Goal: Task Accomplishment & Management: Use online tool/utility

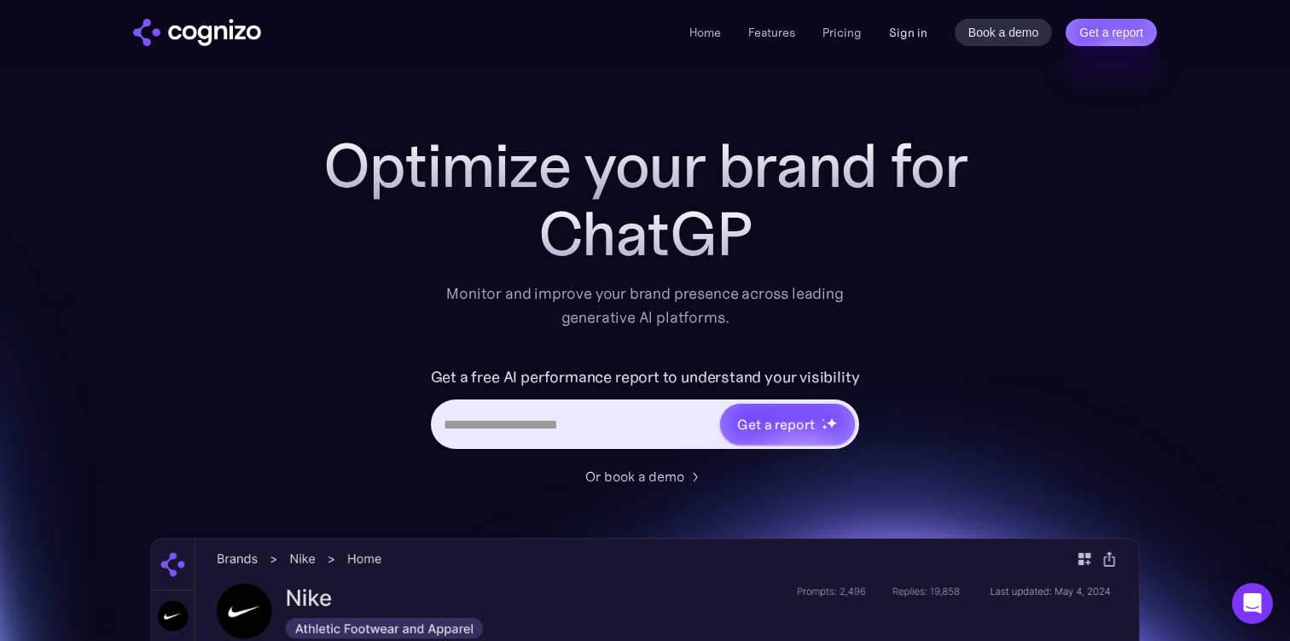
click at [901, 27] on link "Sign in" at bounding box center [908, 32] width 38 height 20
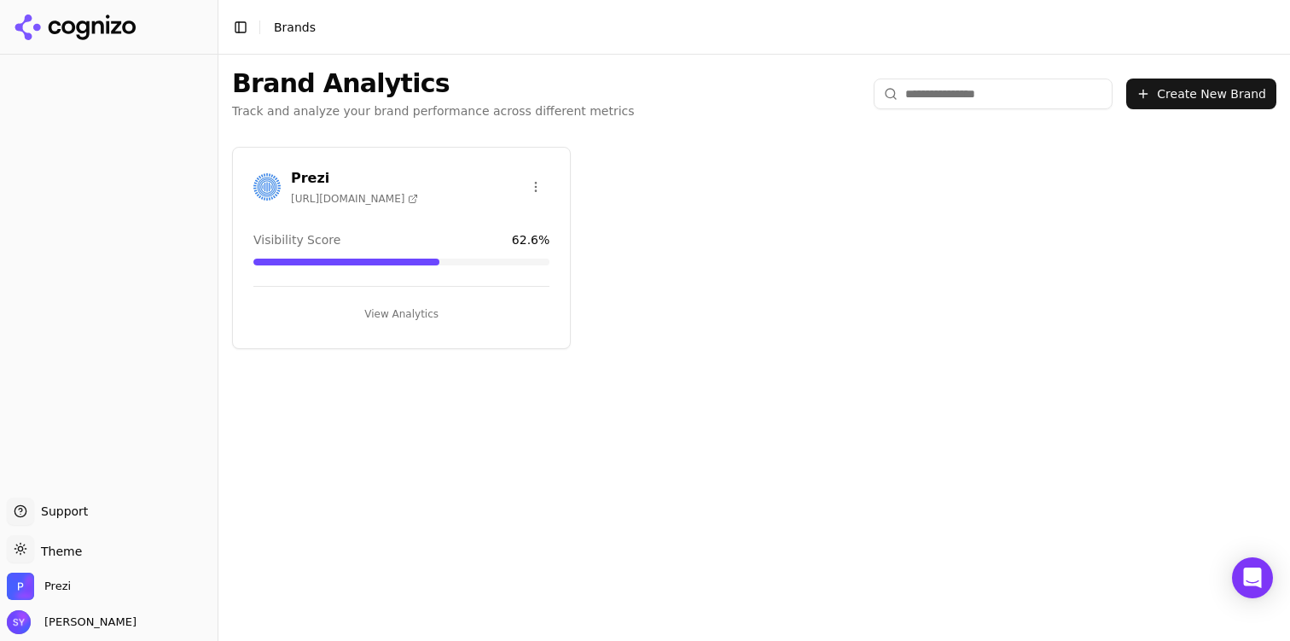
click at [399, 333] on div "Prezi https://prezi.com Visibility Score 62.6 % View Analytics" at bounding box center [401, 248] width 339 height 202
click at [396, 314] on button "View Analytics" at bounding box center [401, 313] width 296 height 27
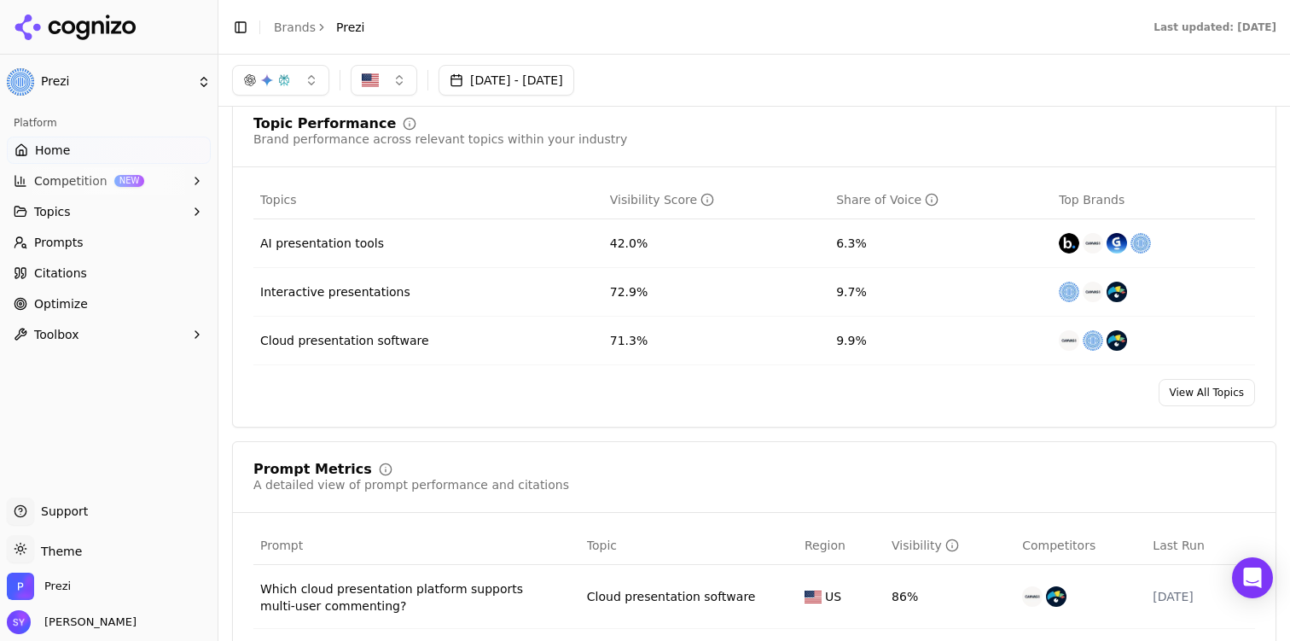
scroll to position [656, 0]
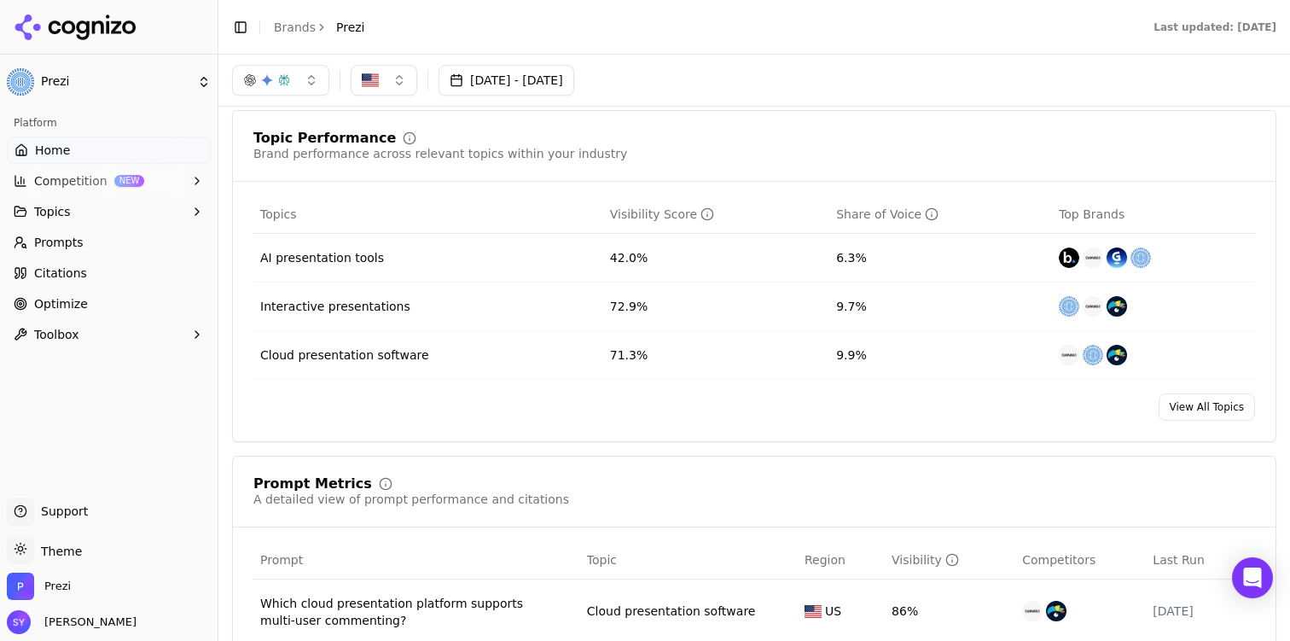
click at [366, 260] on div "AI presentation tools" at bounding box center [322, 257] width 124 height 17
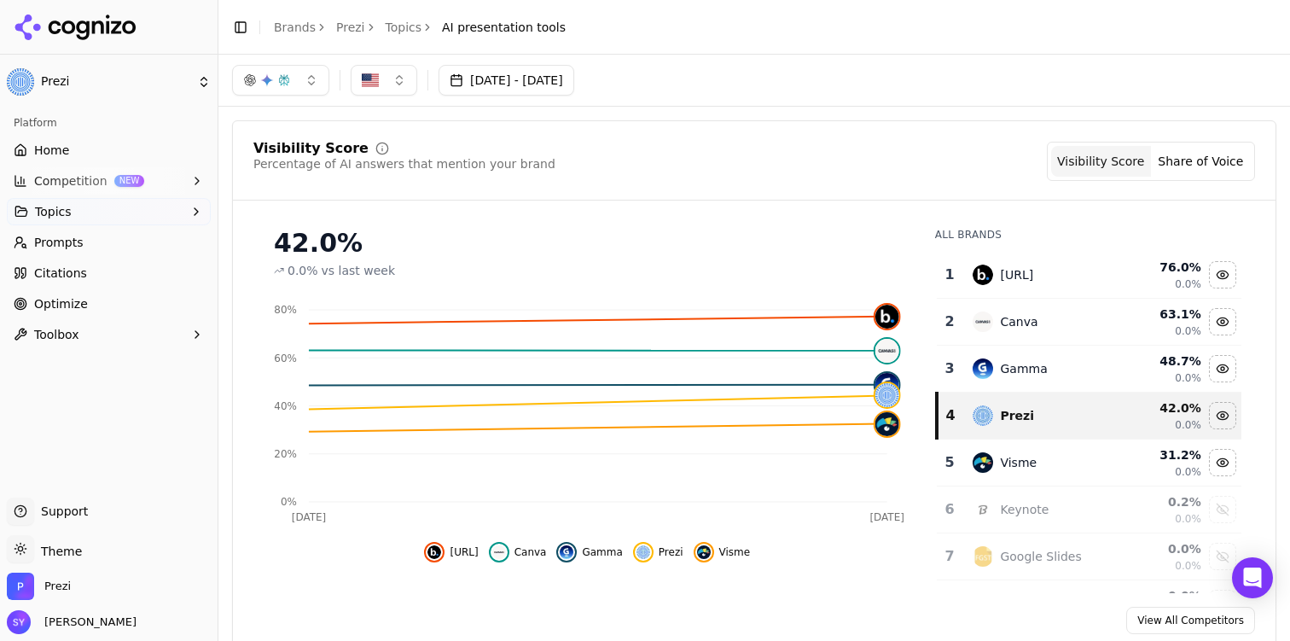
click at [1187, 169] on button "Share of Voice" at bounding box center [1201, 161] width 100 height 31
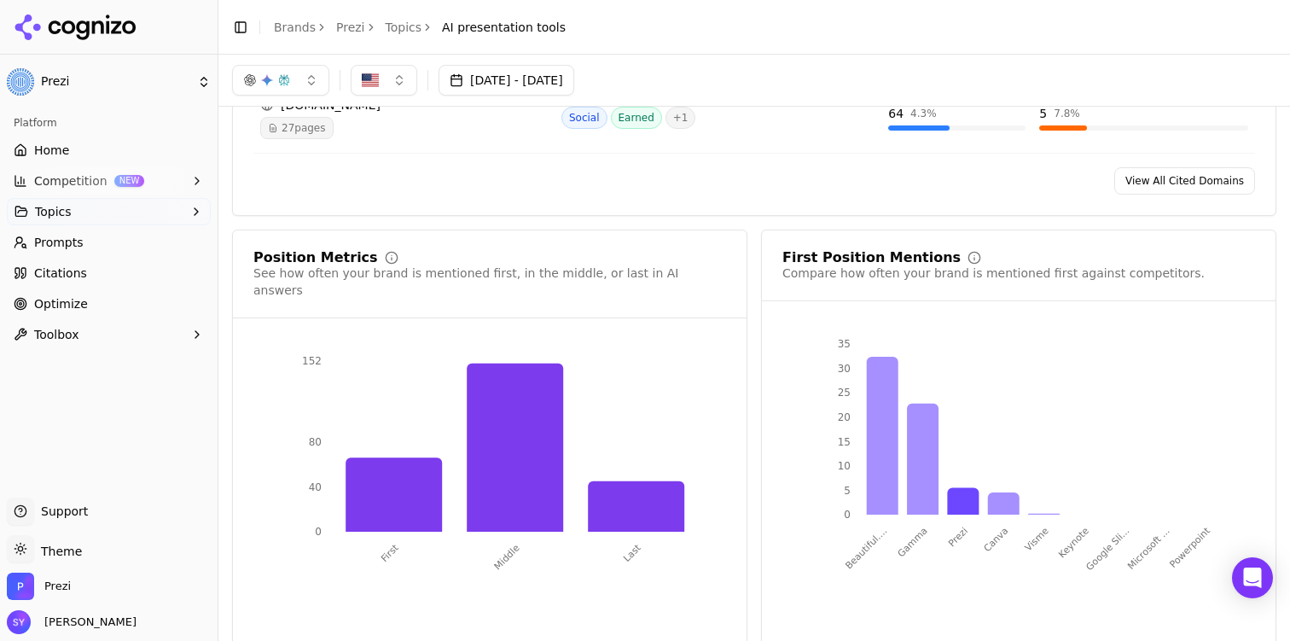
scroll to position [1510, 0]
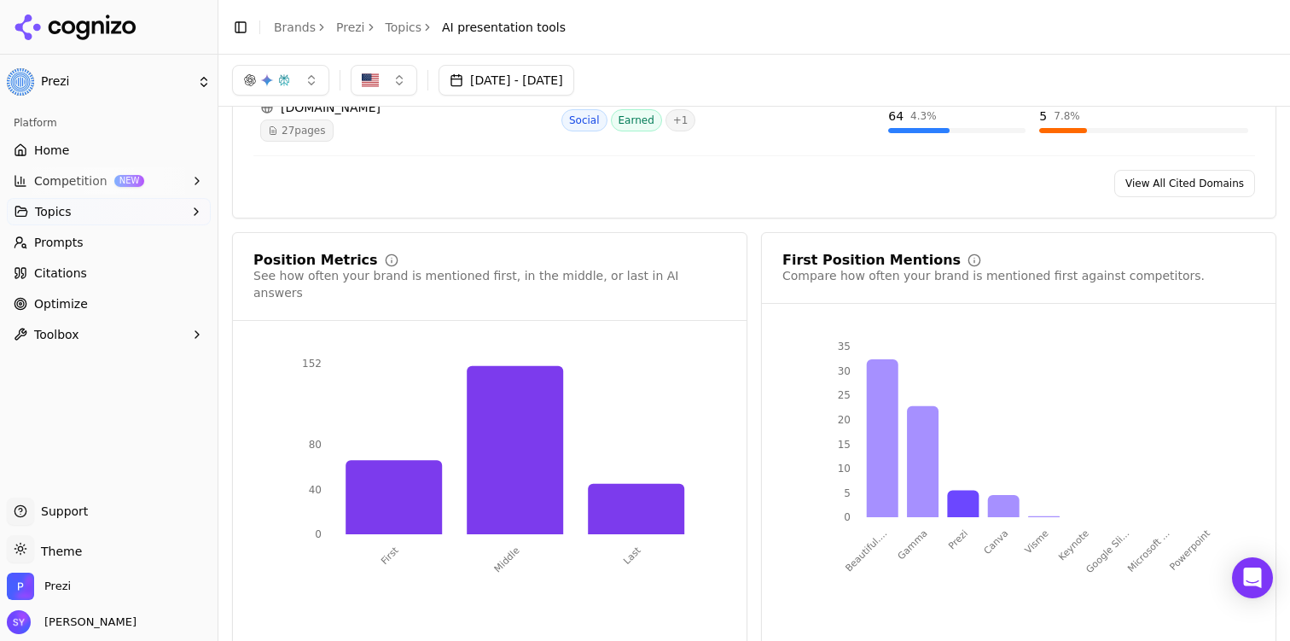
click at [116, 177] on button "Competition NEW" at bounding box center [109, 180] width 204 height 27
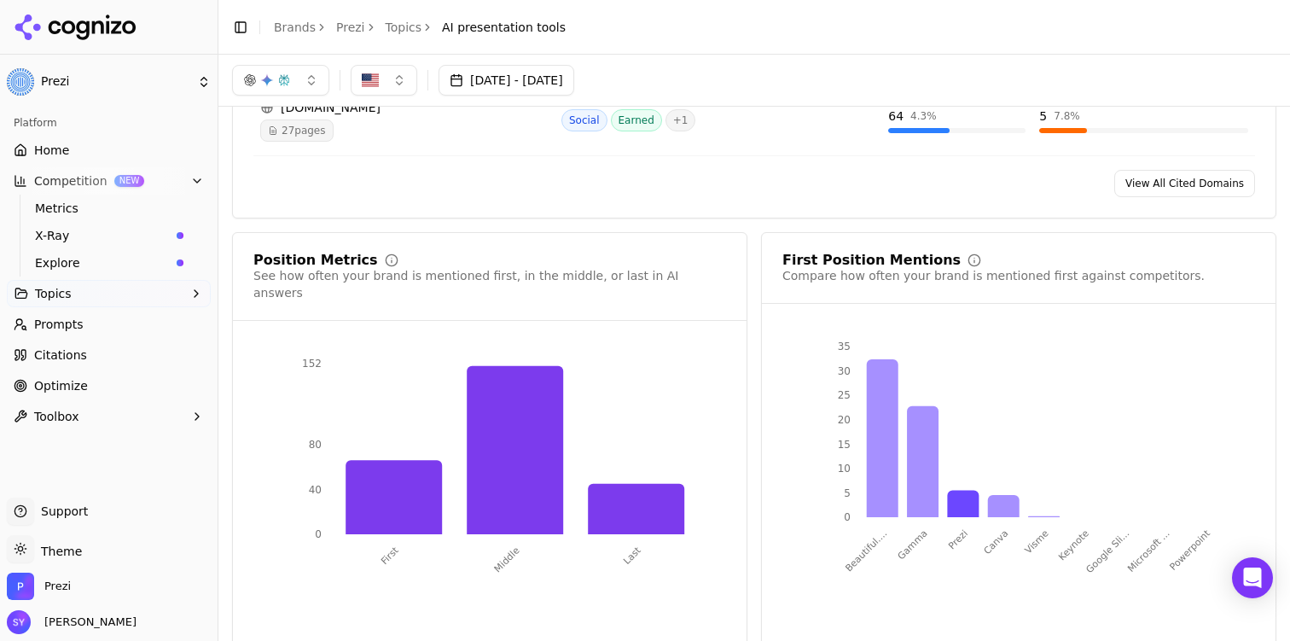
click at [129, 205] on span "Metrics" at bounding box center [109, 208] width 148 height 17
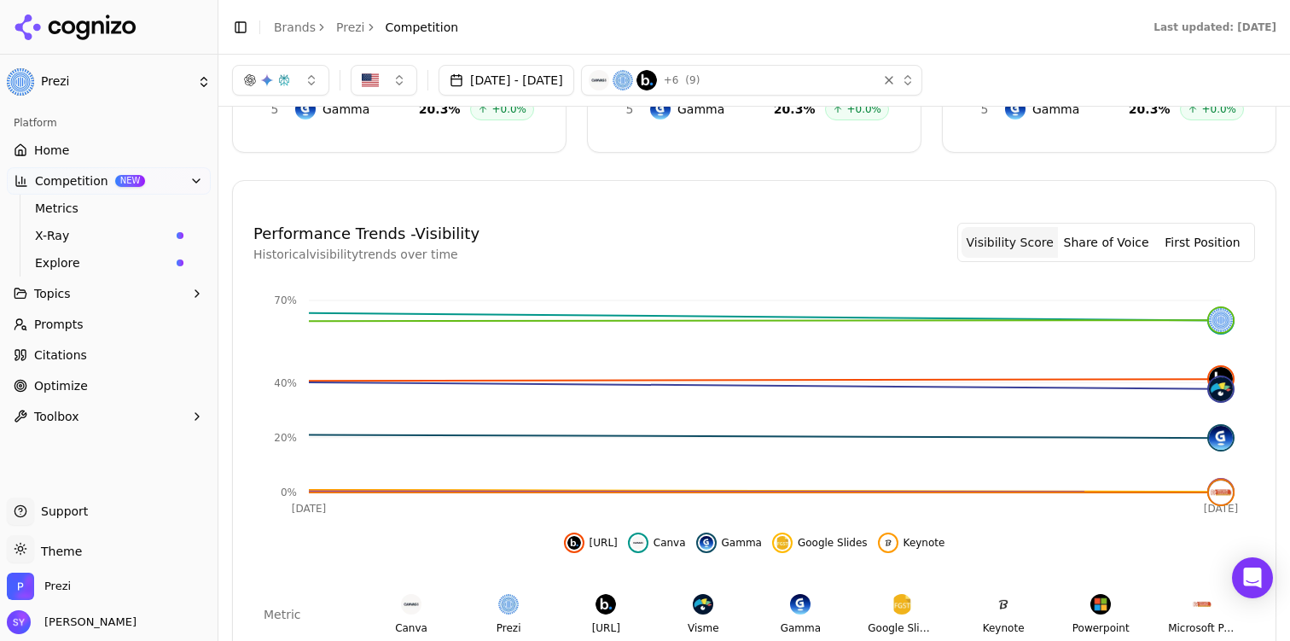
scroll to position [344, 0]
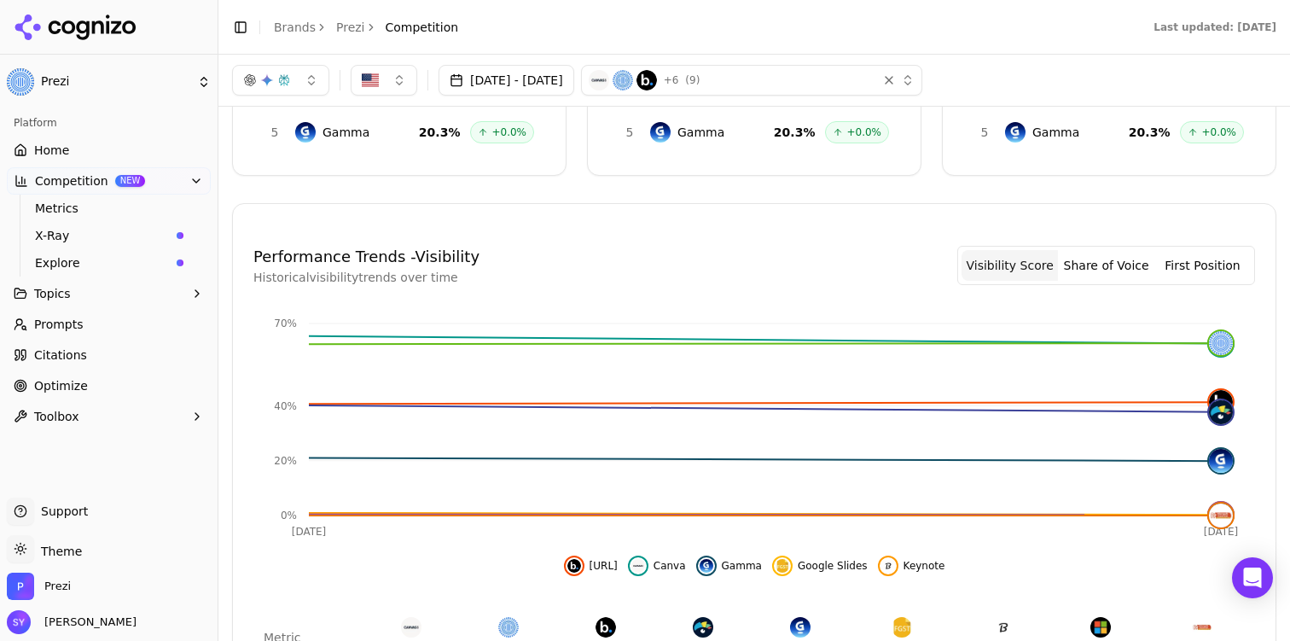
click at [128, 211] on span "Metrics" at bounding box center [109, 208] width 148 height 17
click at [119, 140] on link "Home" at bounding box center [109, 149] width 204 height 27
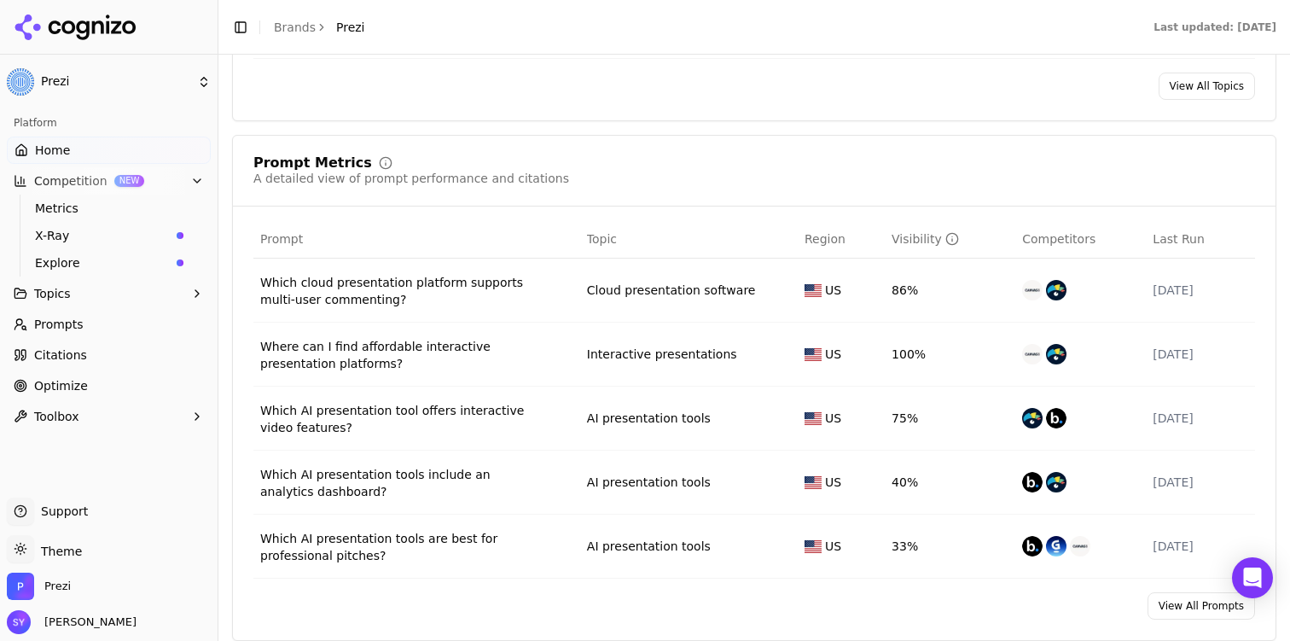
scroll to position [975, 0]
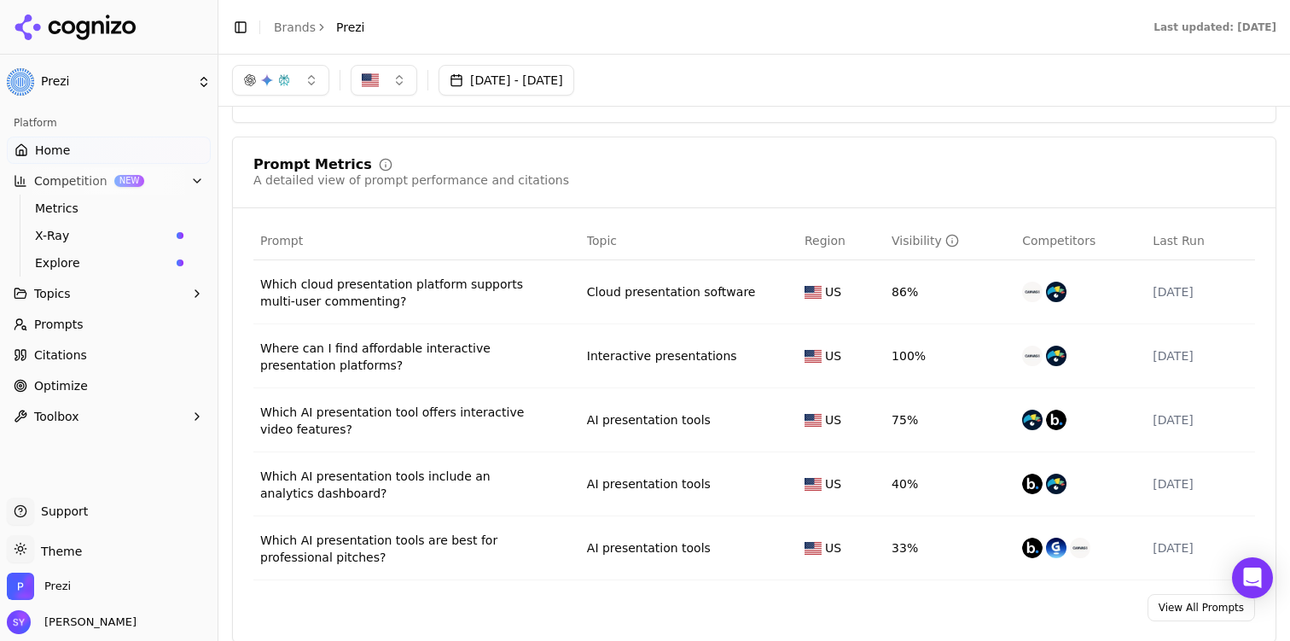
click at [362, 541] on div "Which AI presentation tools are best for professional pitches?" at bounding box center [396, 548] width 273 height 34
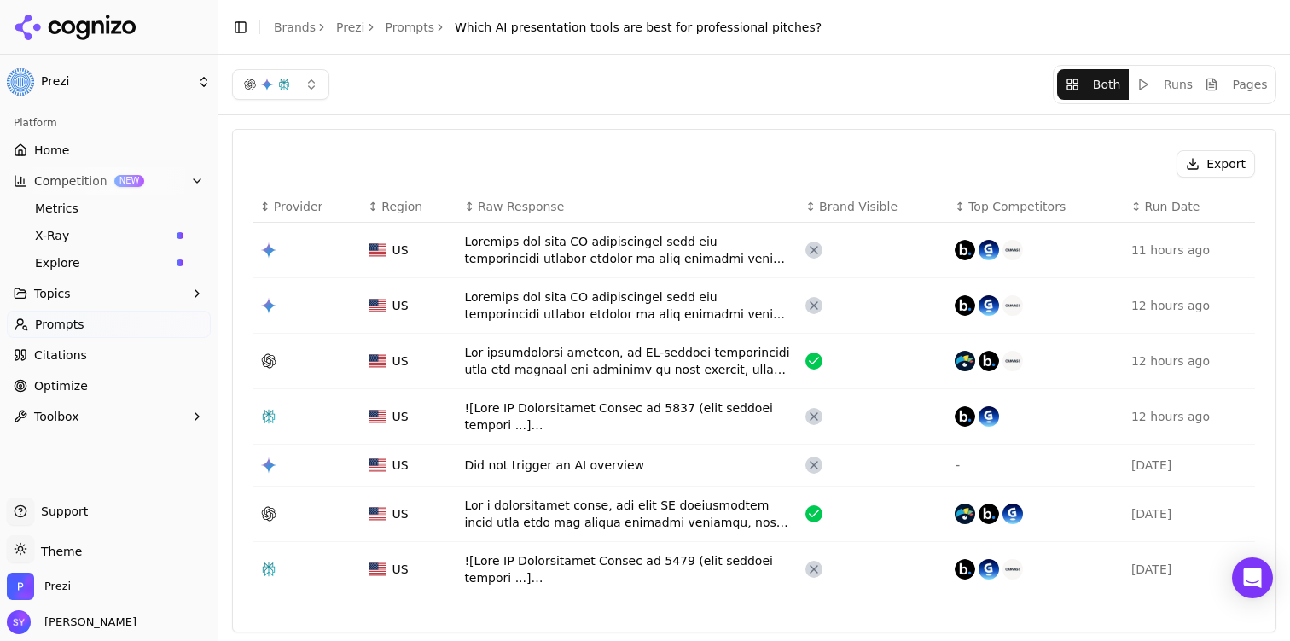
click at [536, 240] on div "Data table" at bounding box center [628, 250] width 328 height 34
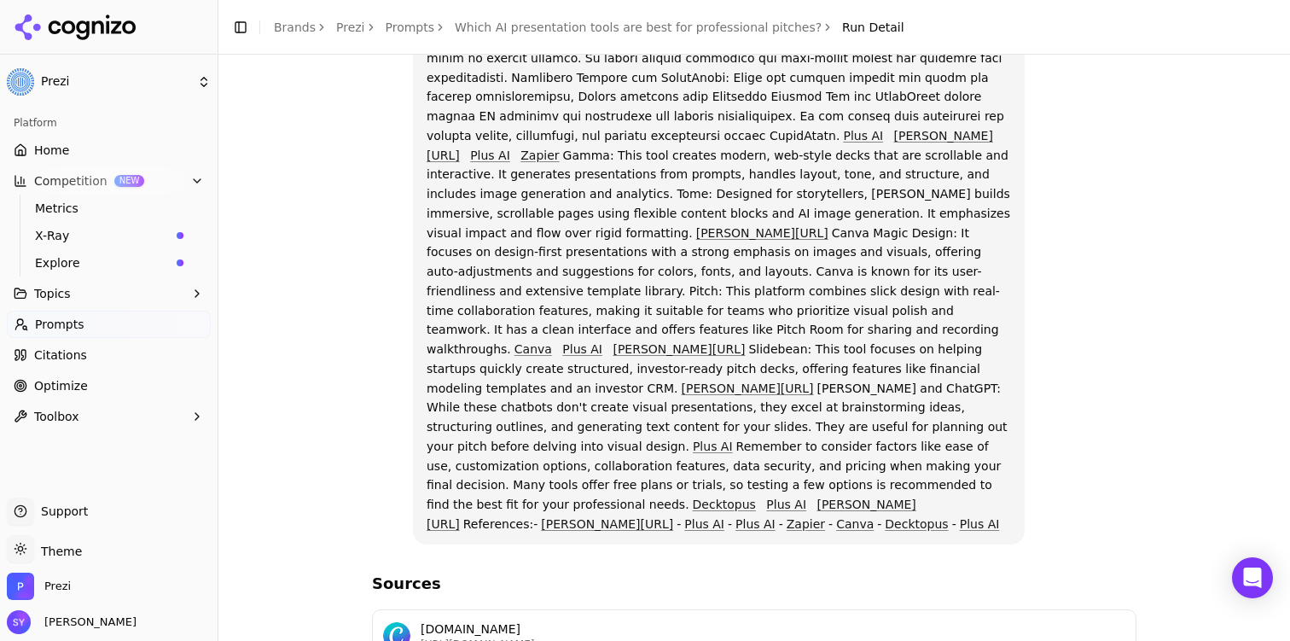
scroll to position [352, 0]
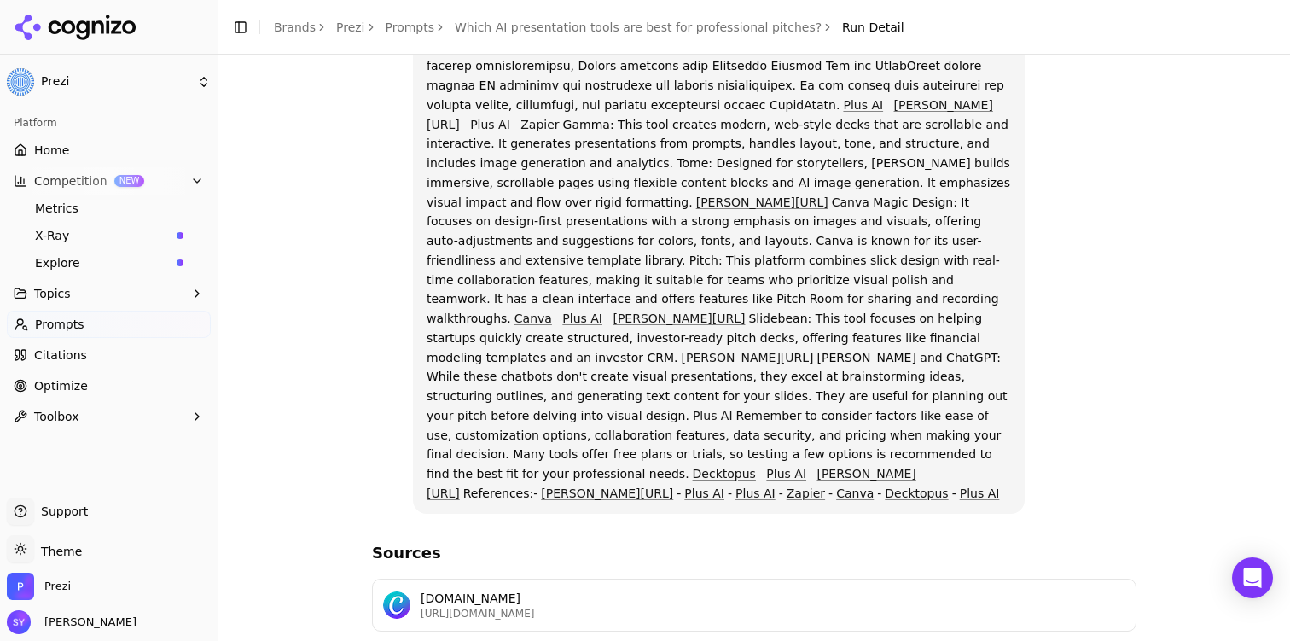
scroll to position [364, 0]
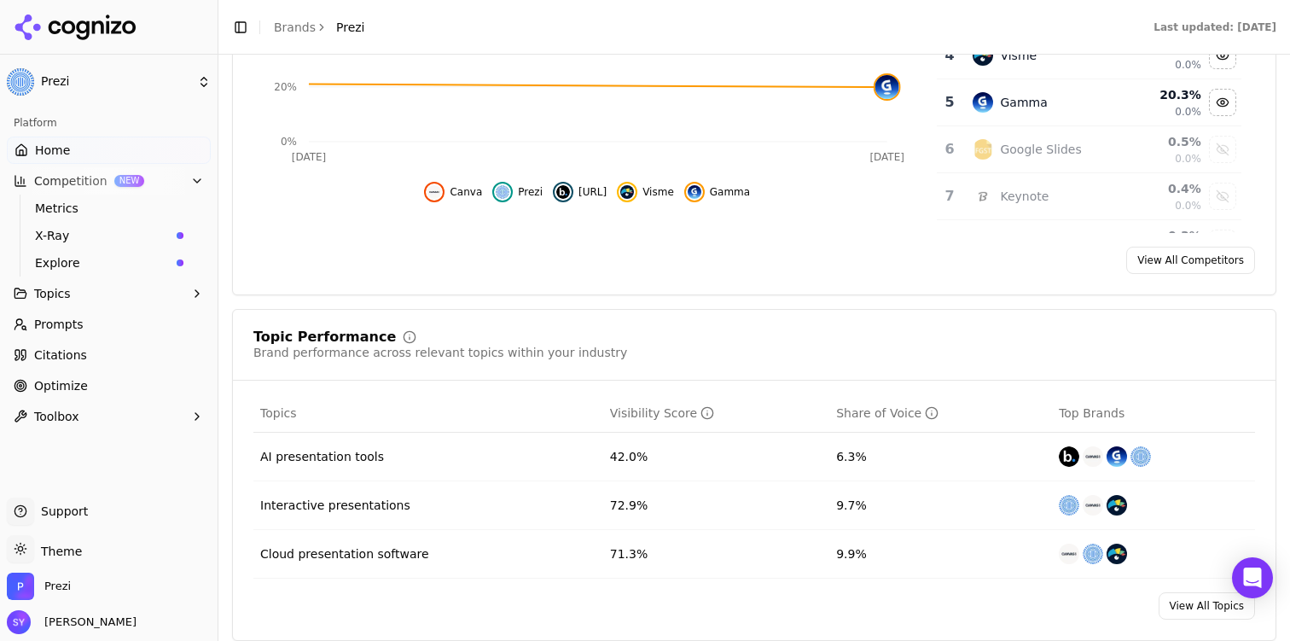
scroll to position [807, 0]
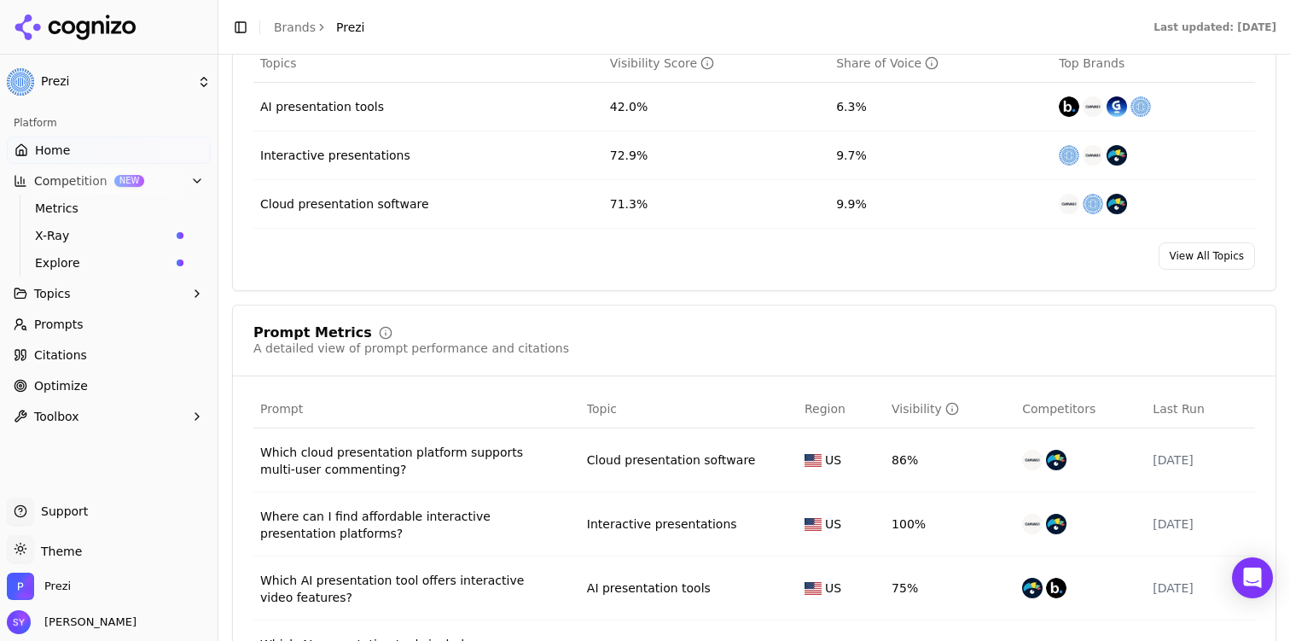
click at [1212, 259] on link "View All Topics" at bounding box center [1206, 255] width 96 height 27
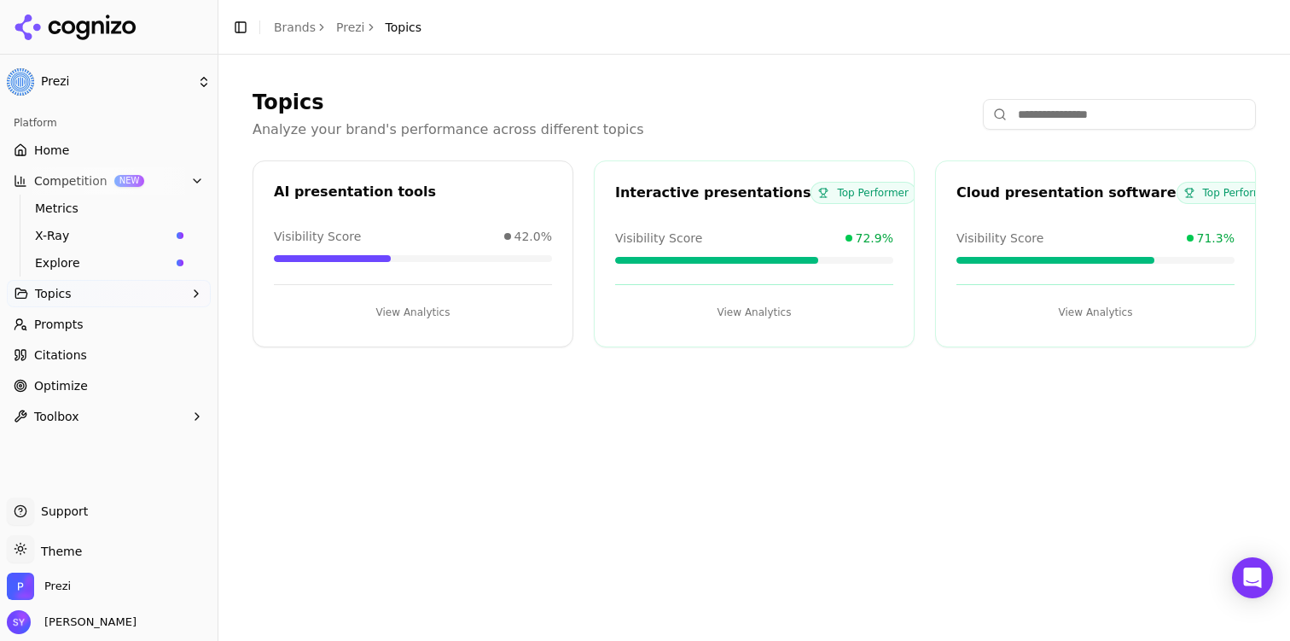
click at [770, 314] on button "View Analytics" at bounding box center [754, 312] width 278 height 27
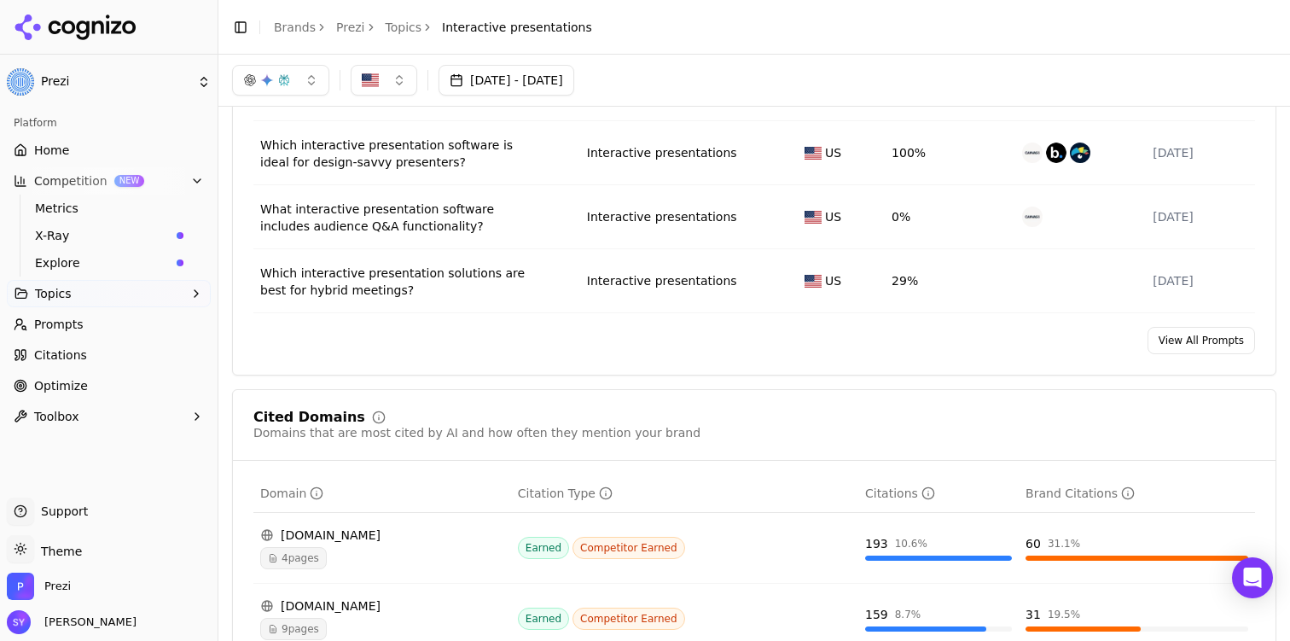
scroll to position [578, 0]
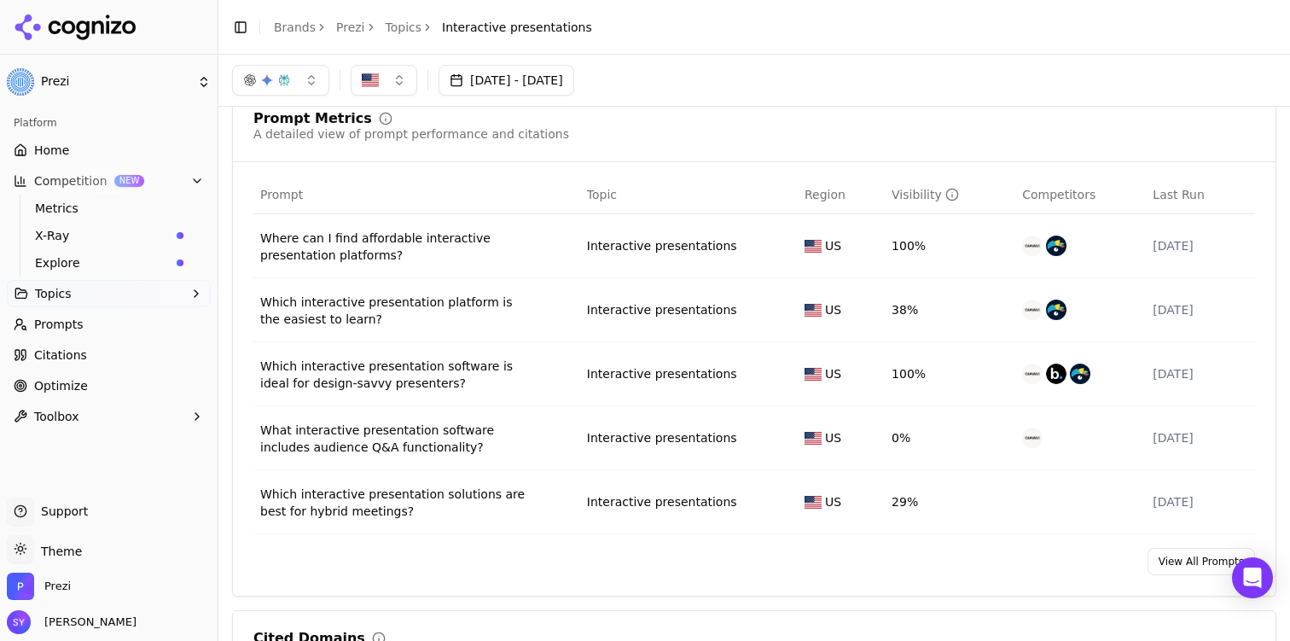
click at [458, 370] on div "Which interactive presentation software is ideal for design-savvy presenters?" at bounding box center [396, 374] width 273 height 34
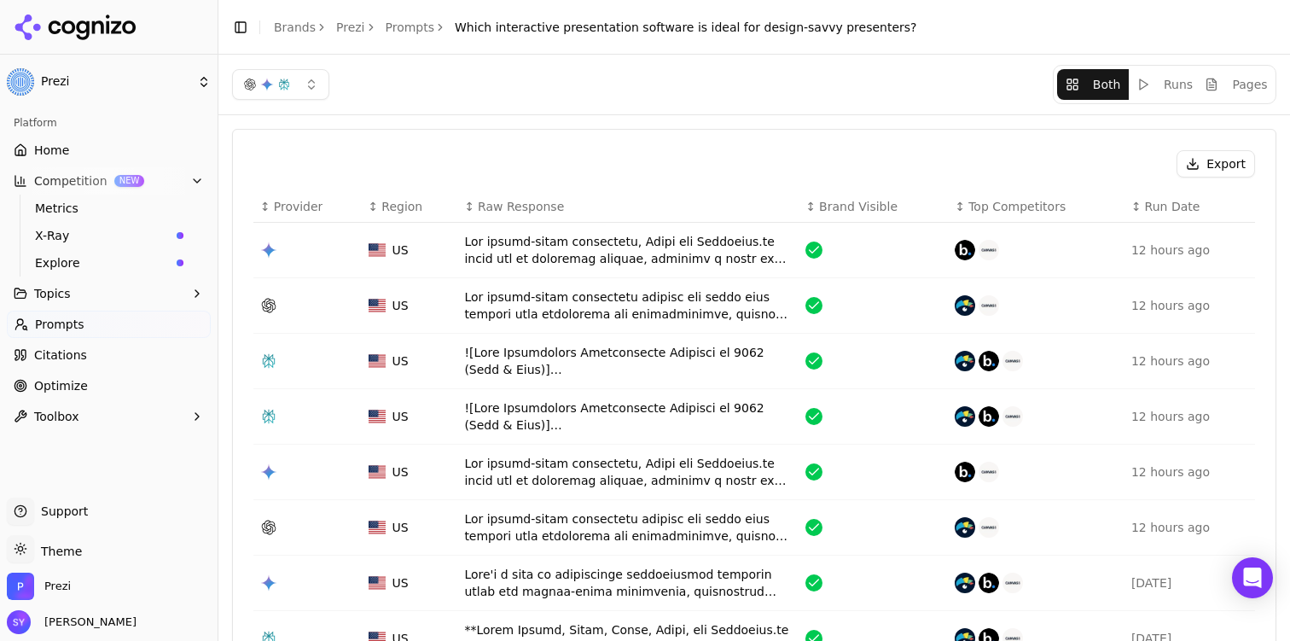
scroll to position [32, 0]
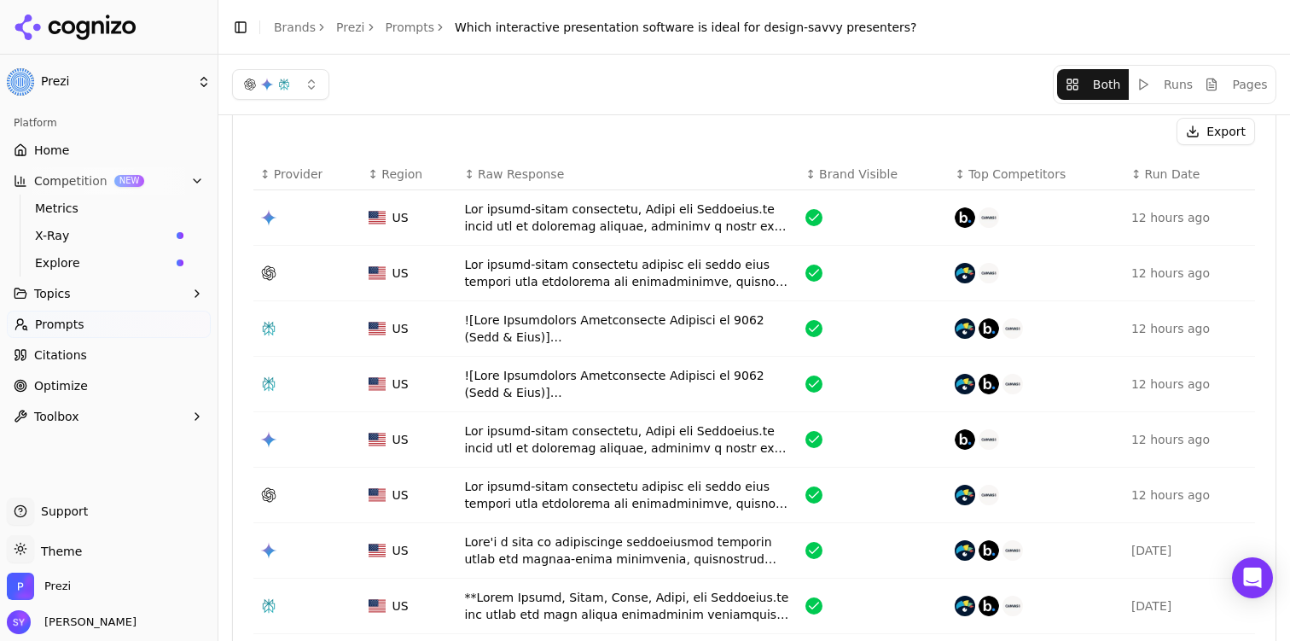
click at [646, 218] on div "Data table" at bounding box center [628, 217] width 328 height 34
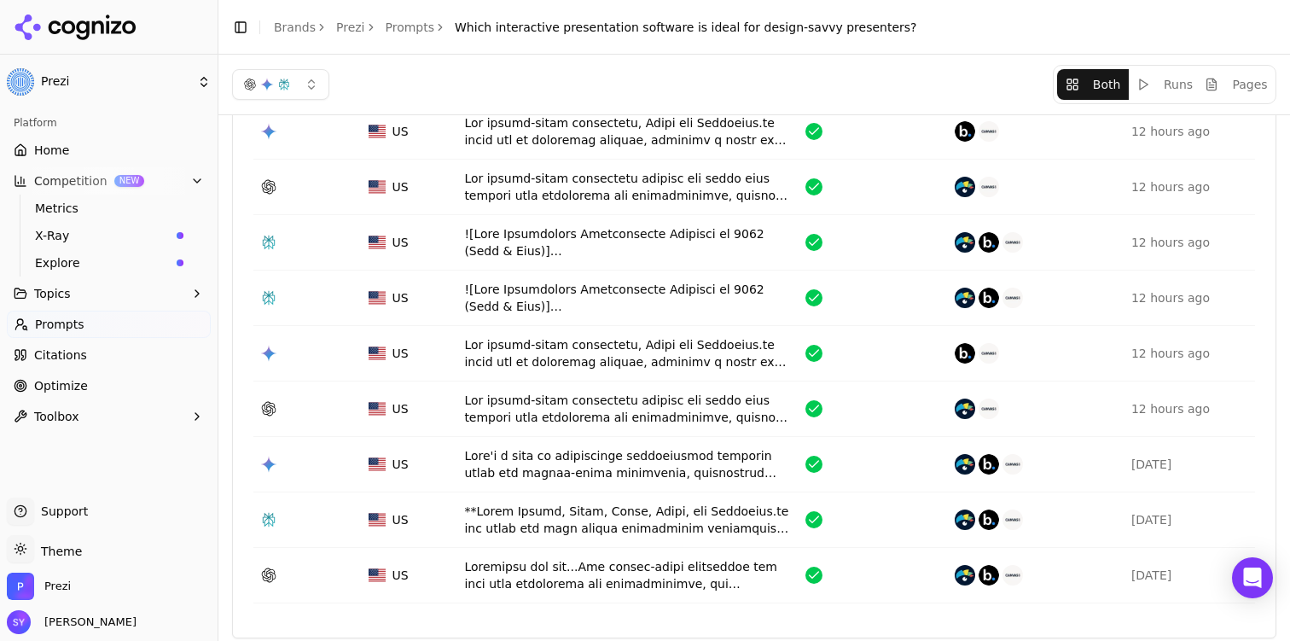
scroll to position [117, 0]
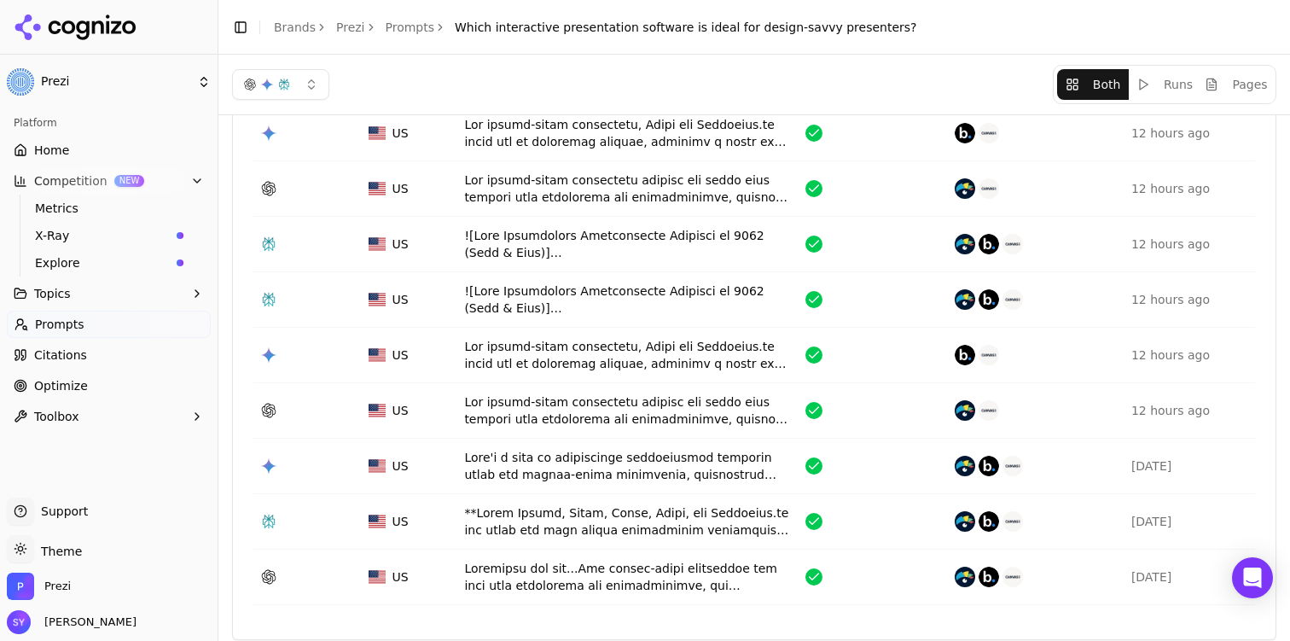
click at [137, 386] on link "Optimize" at bounding box center [109, 385] width 204 height 27
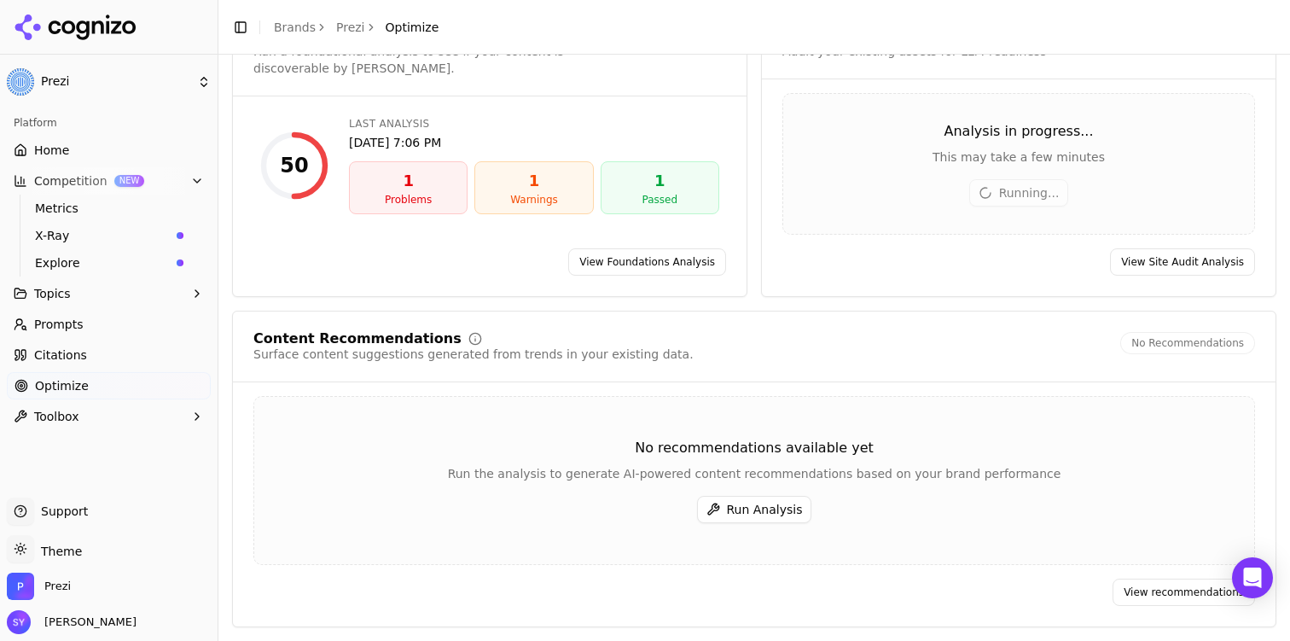
scroll to position [107, 0]
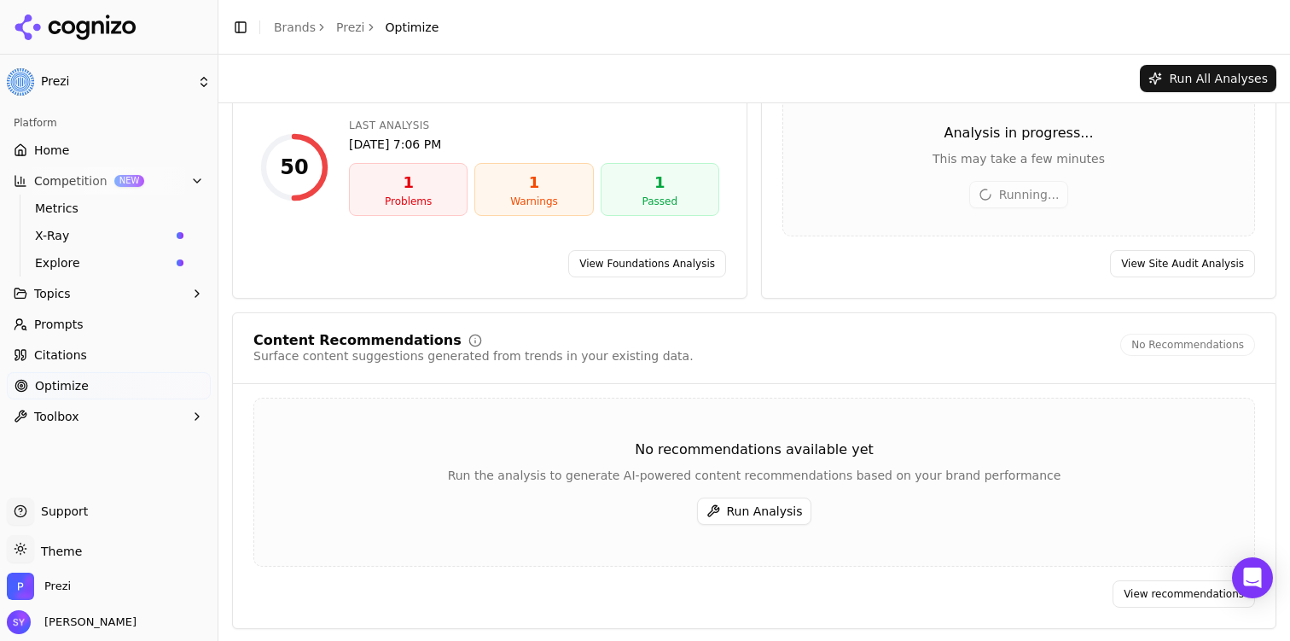
click at [757, 505] on button "Run Analysis" at bounding box center [754, 510] width 115 height 27
click at [676, 266] on link "View Foundations Analysis" at bounding box center [647, 263] width 158 height 27
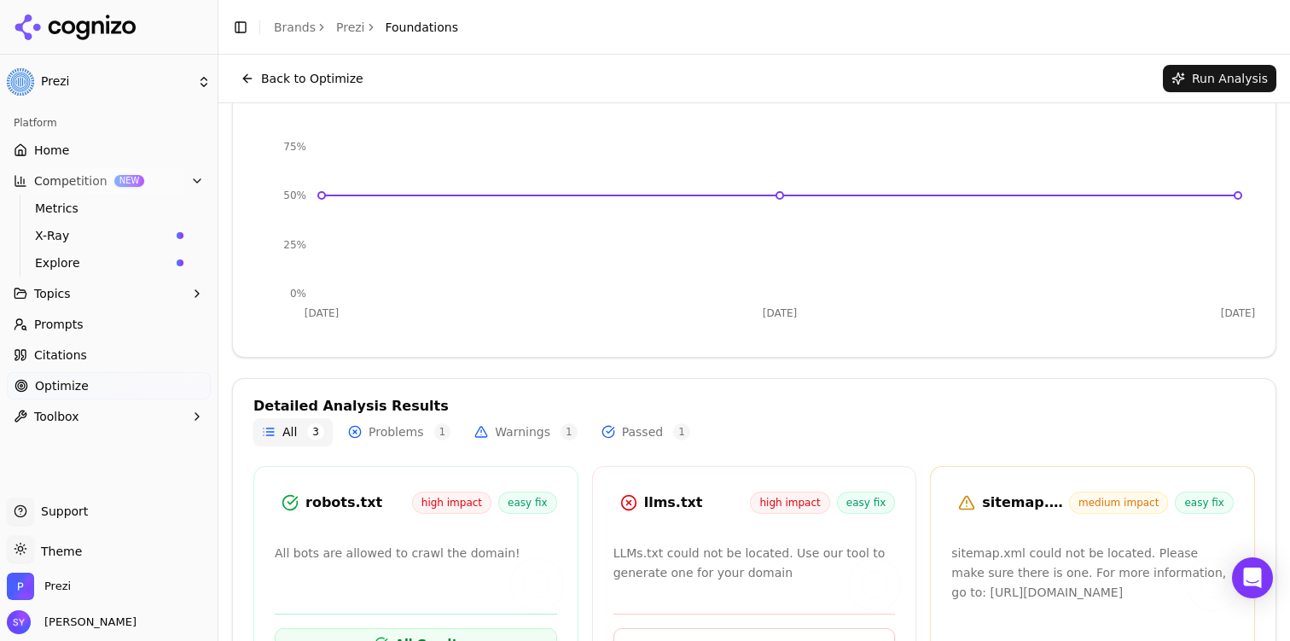
scroll to position [316, 0]
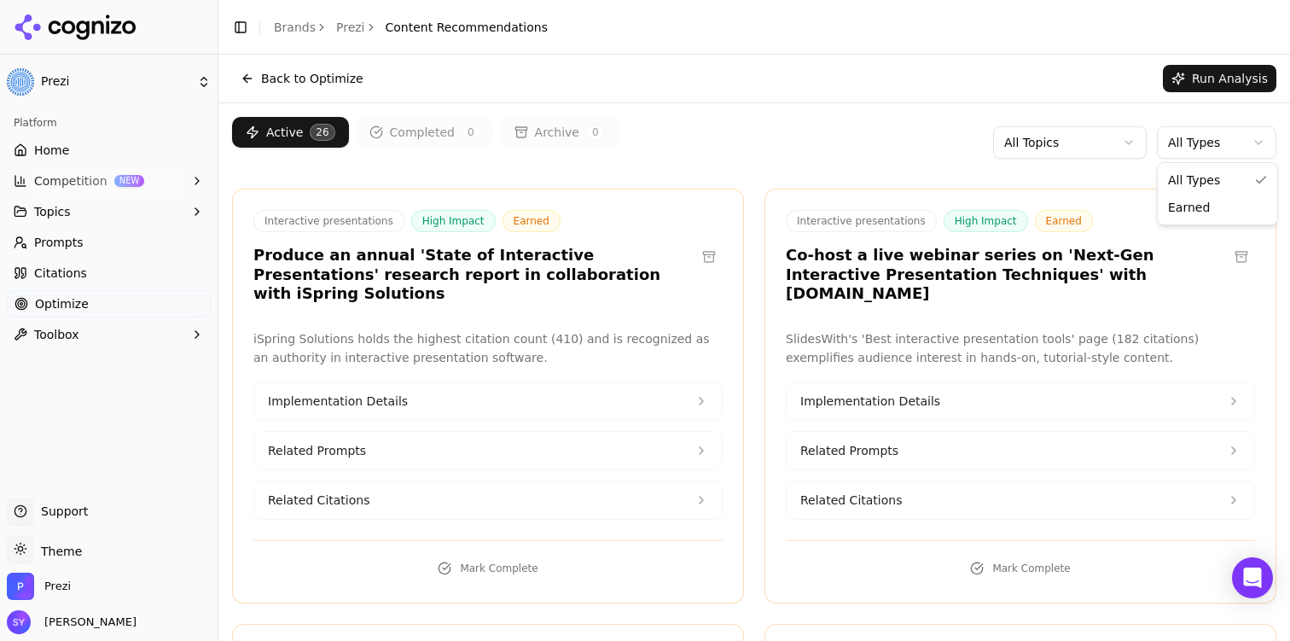
click at [1194, 154] on html "Prezi Platform Home Competition NEW Topics Prompts Citations Optimize Toolbox S…" at bounding box center [645, 320] width 1290 height 641
click at [1187, 143] on html "Prezi Platform Home Competition NEW Topics Prompts Citations Optimize Toolbox S…" at bounding box center [645, 320] width 1290 height 641
click at [1133, 145] on html "Prezi Platform Home Competition NEW Topics Prompts Citations Optimize Toolbox S…" at bounding box center [645, 320] width 1290 height 641
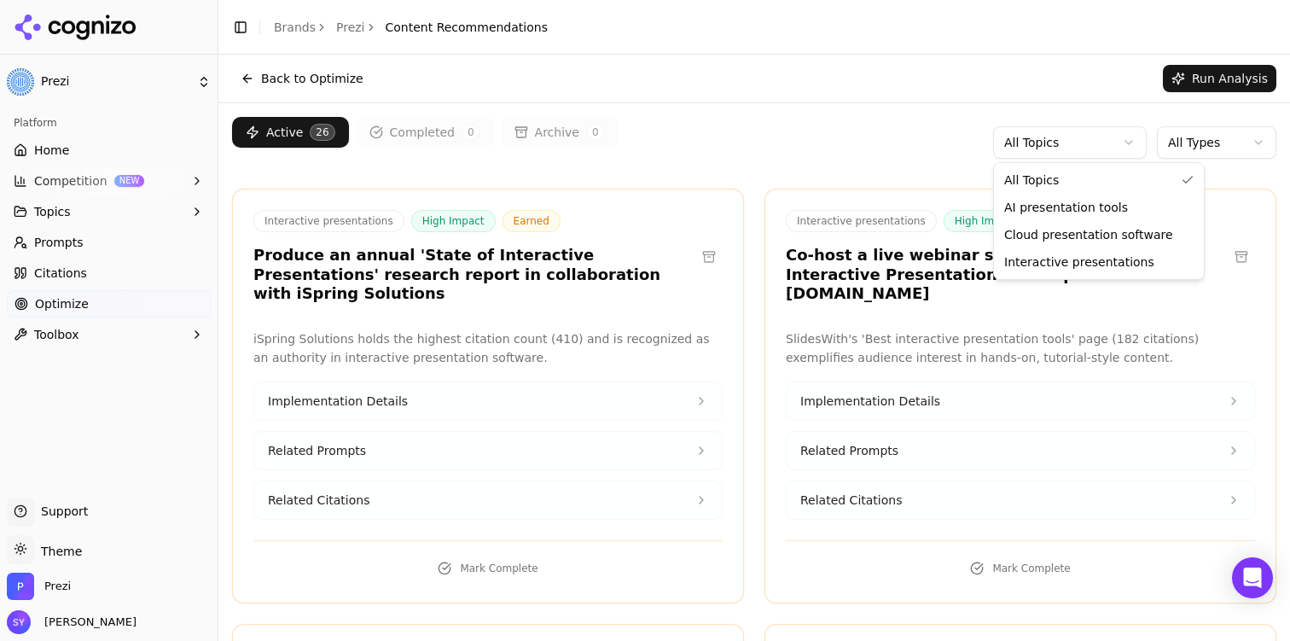
click at [1133, 145] on html "Prezi Platform Home Competition NEW Topics Prompts Citations Optimize Toolbox S…" at bounding box center [645, 320] width 1290 height 641
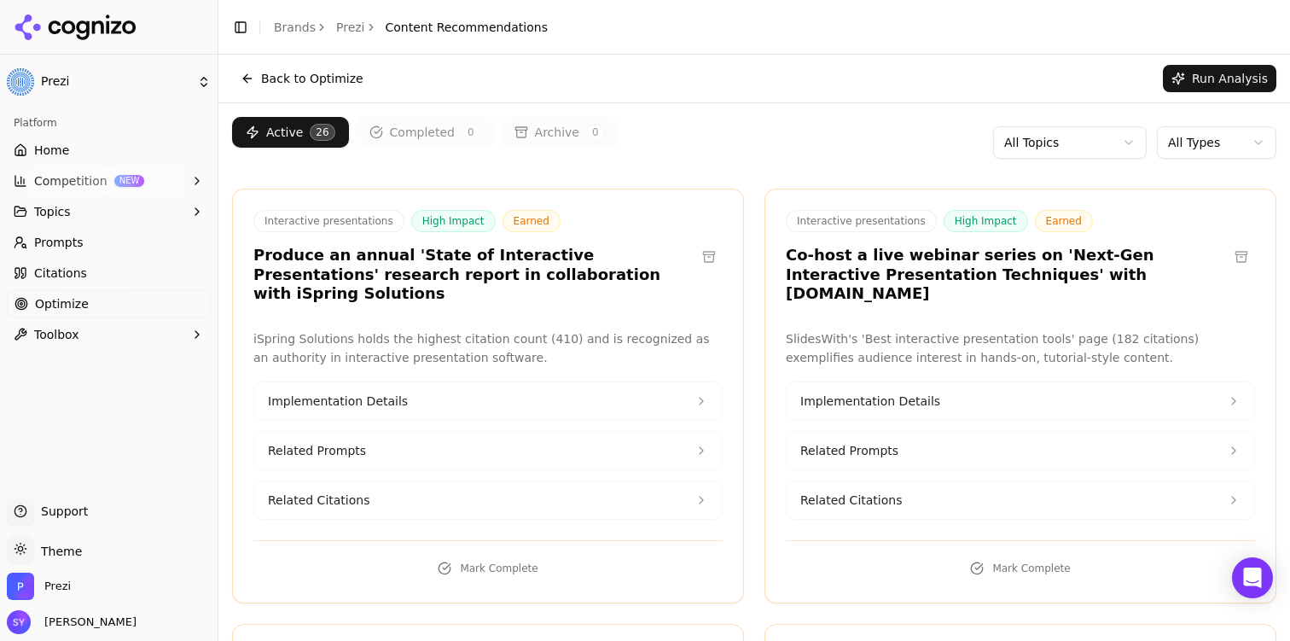
click at [1098, 136] on html "Prezi Platform Home Competition NEW Topics Prompts Citations Optimize Toolbox S…" at bounding box center [645, 320] width 1290 height 641
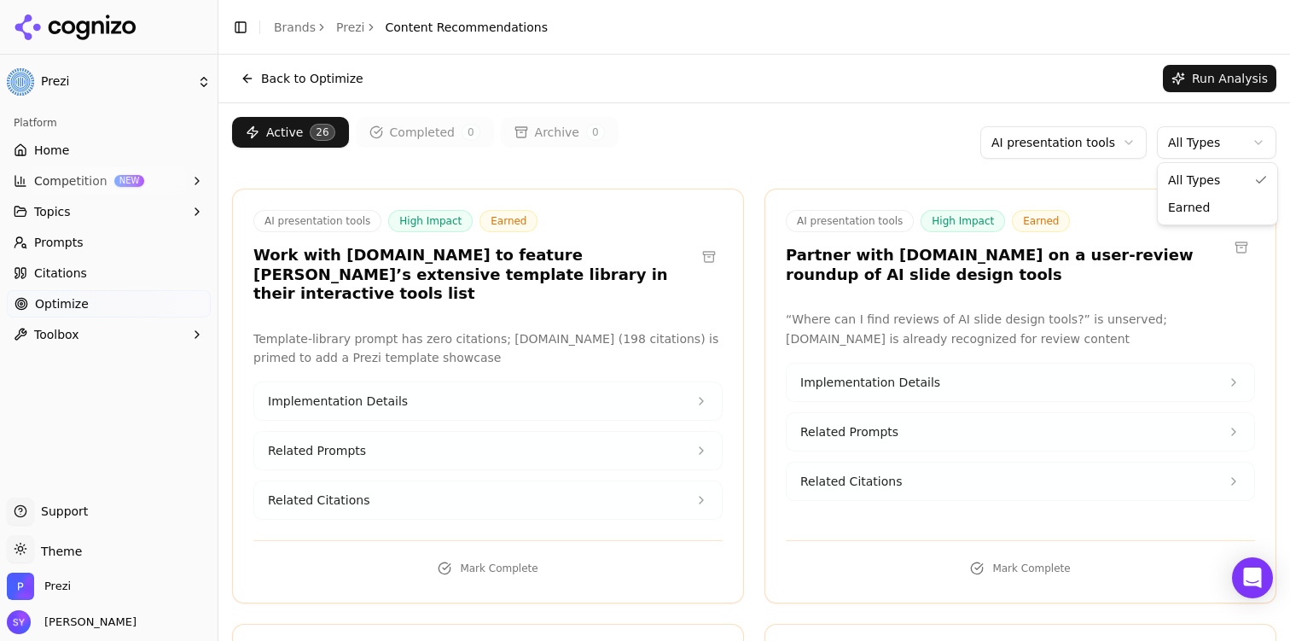
click at [1216, 147] on html "Prezi Platform Home Competition NEW Topics Prompts Citations Optimize Toolbox S…" at bounding box center [645, 320] width 1290 height 641
click at [1211, 148] on html "Prezi Platform Home Competition NEW Topics Prompts Citations Optimize Toolbox S…" at bounding box center [645, 320] width 1290 height 641
click at [768, 143] on div "Active 26 Completed 0 Archive 0 AI presentation tools All Types" at bounding box center [754, 142] width 1044 height 51
click at [147, 299] on link "Optimize" at bounding box center [109, 303] width 204 height 27
